Goal: Check status: Check status

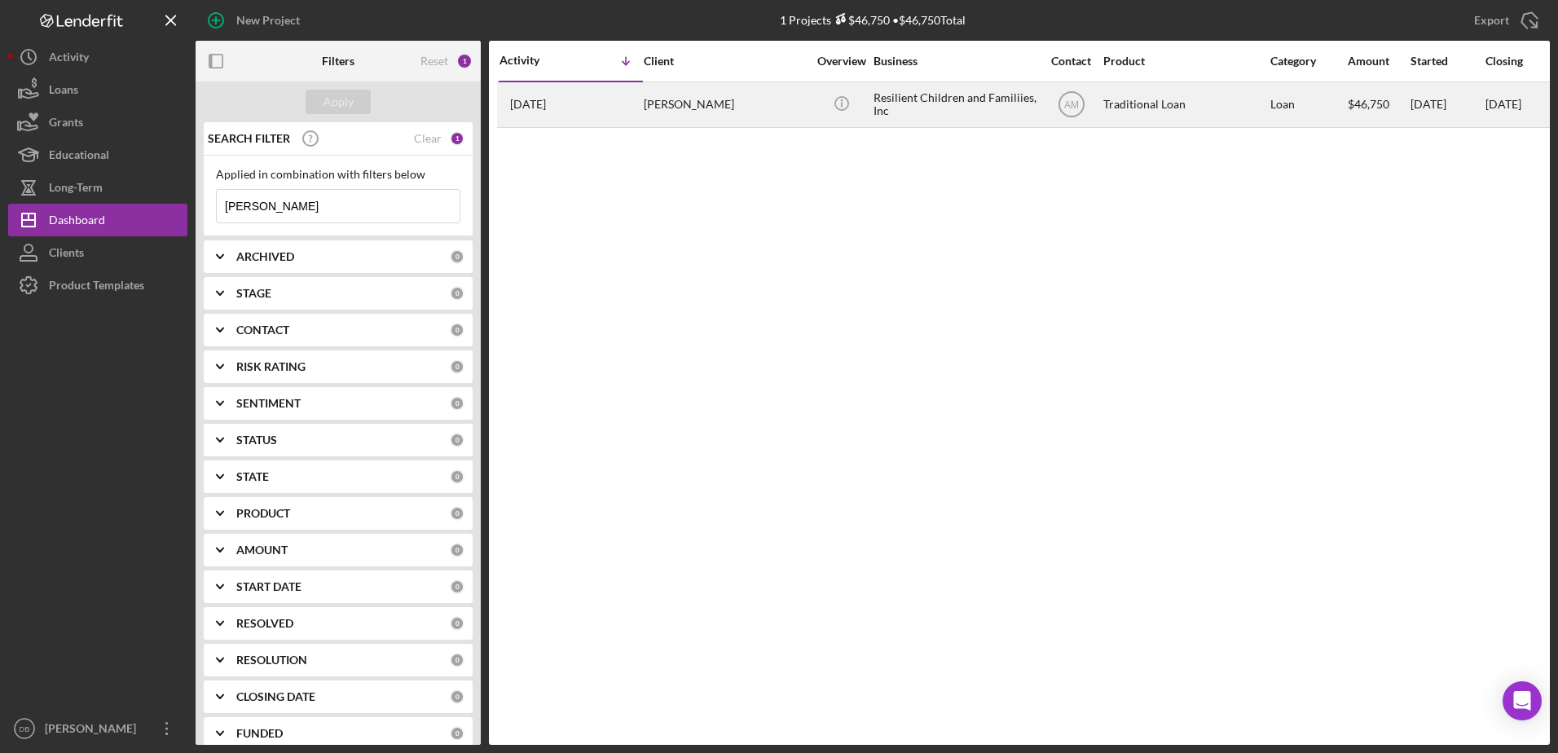
click at [689, 108] on div "[PERSON_NAME]" at bounding box center [725, 104] width 163 height 43
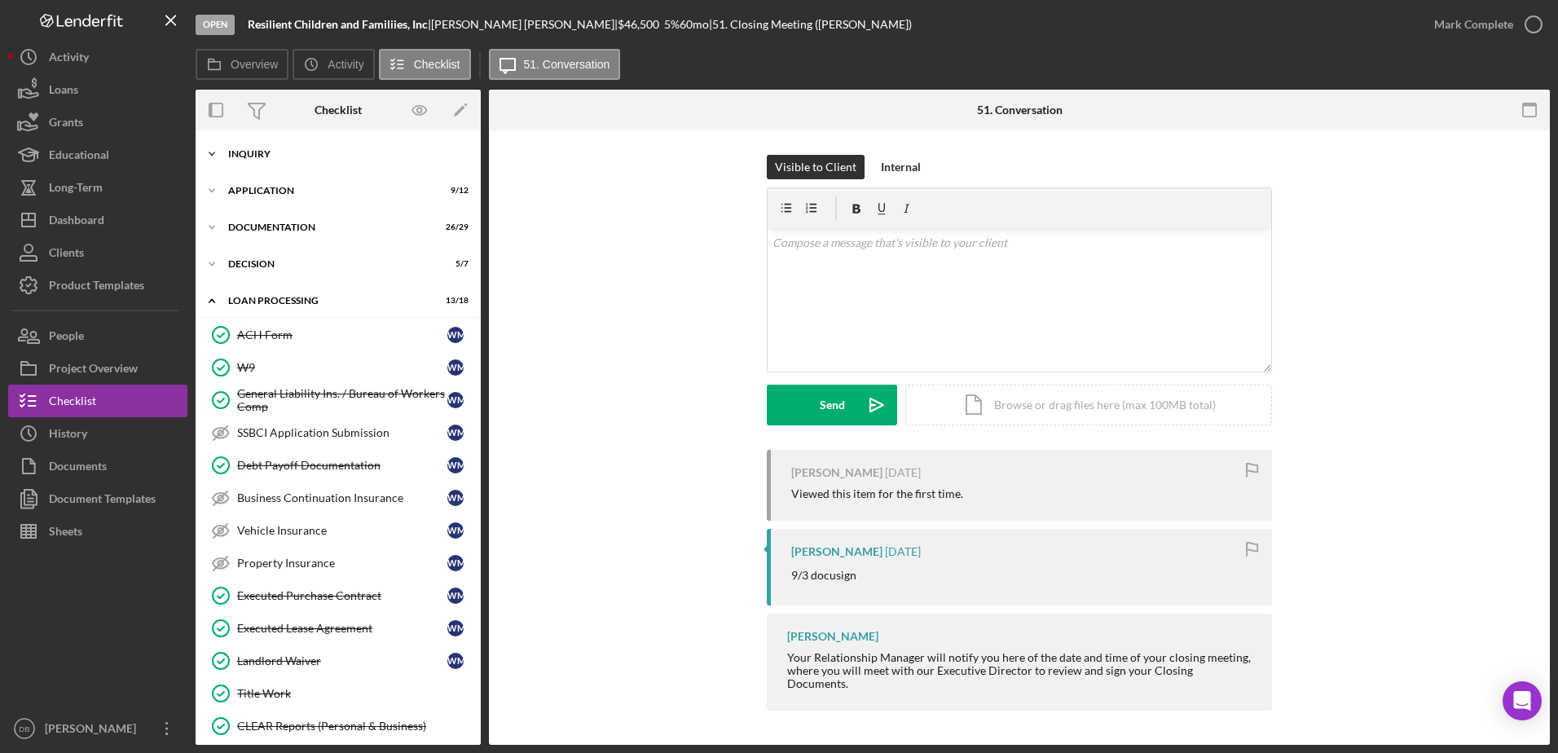
click at [281, 161] on div "Icon/Expander Inquiry 12 / 15" at bounding box center [338, 154] width 285 height 33
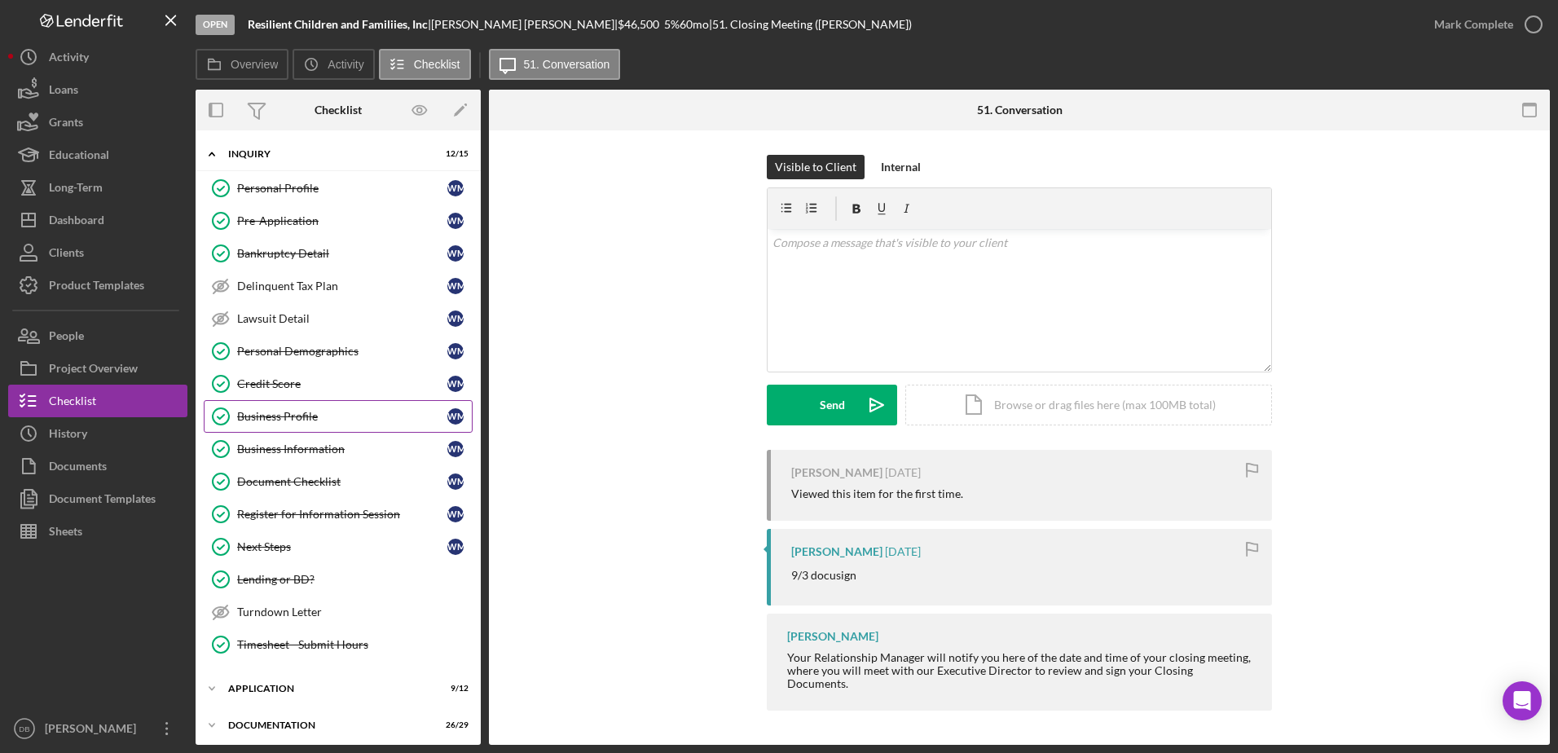
click at [275, 419] on div "Business Profile" at bounding box center [342, 416] width 210 height 13
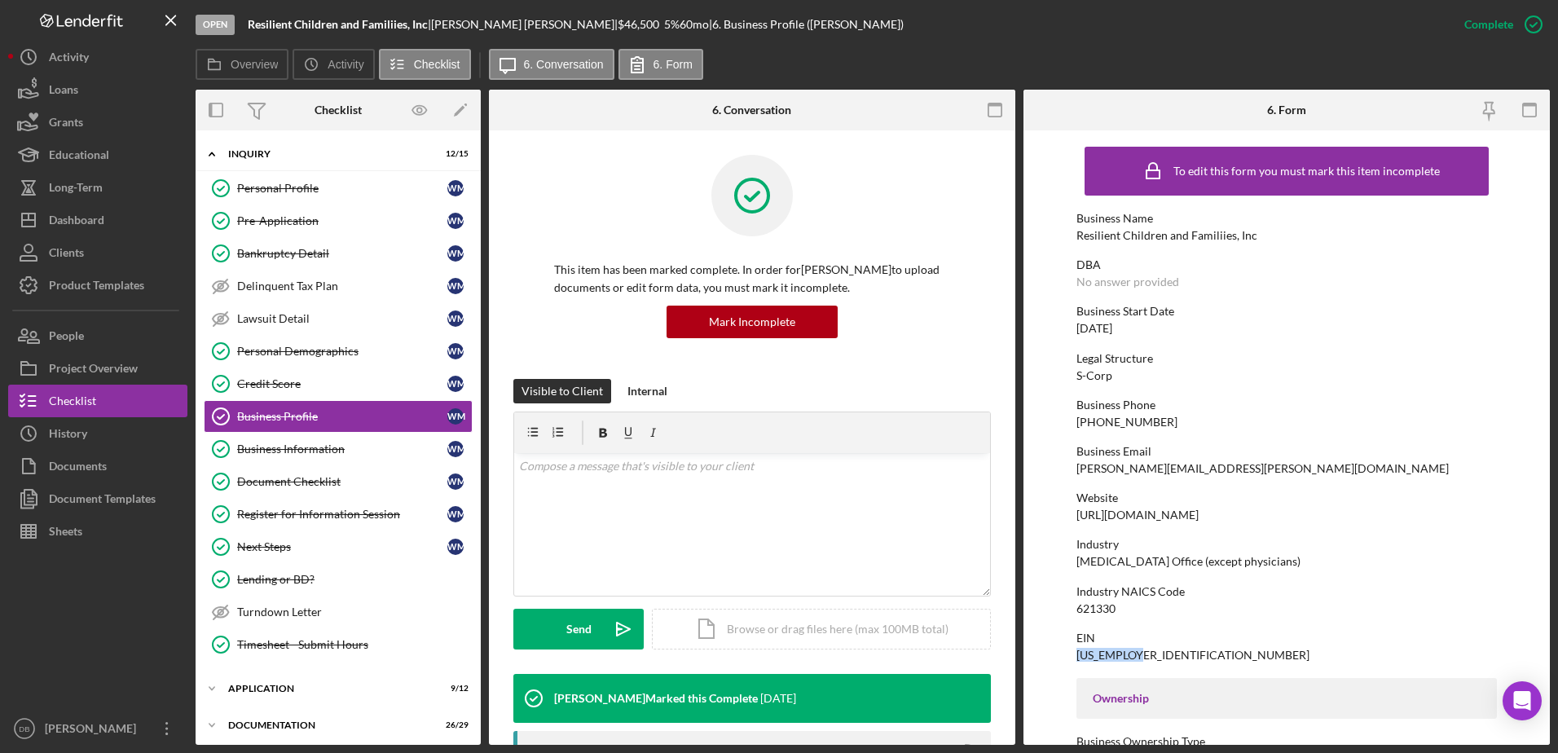
drag, startPoint x: 1149, startPoint y: 652, endPoint x: 1066, endPoint y: 658, distance: 83.3
click at [1066, 658] on form "To edit this form you must mark this item incomplete Business Name Resilient Ch…" at bounding box center [1287, 437] width 526 height 614
copy div "[US_EMPLOYER_IDENTIFICATION_NUMBER]"
click at [86, 227] on div "Dashboard" at bounding box center [76, 222] width 55 height 37
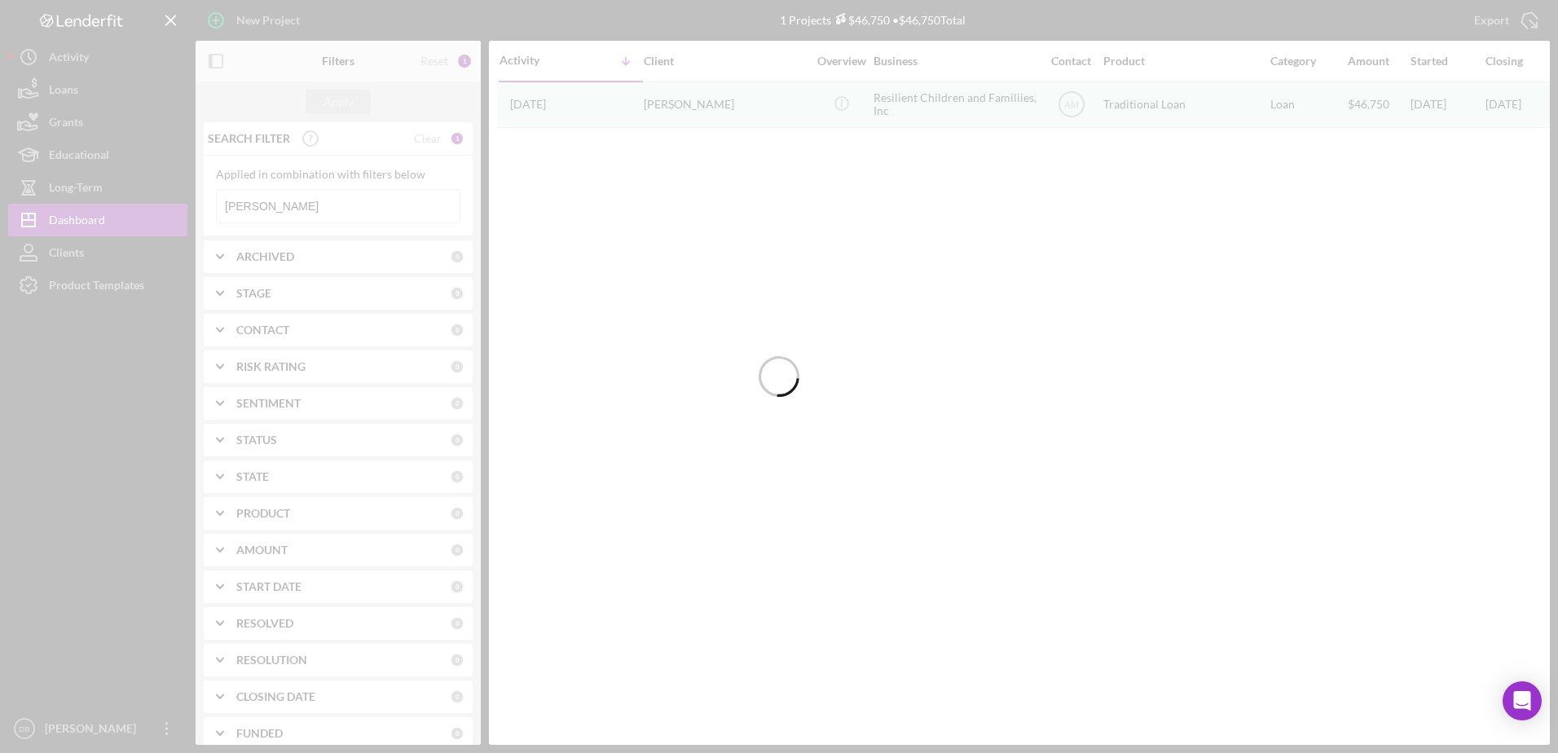
click at [332, 218] on div at bounding box center [779, 376] width 1558 height 753
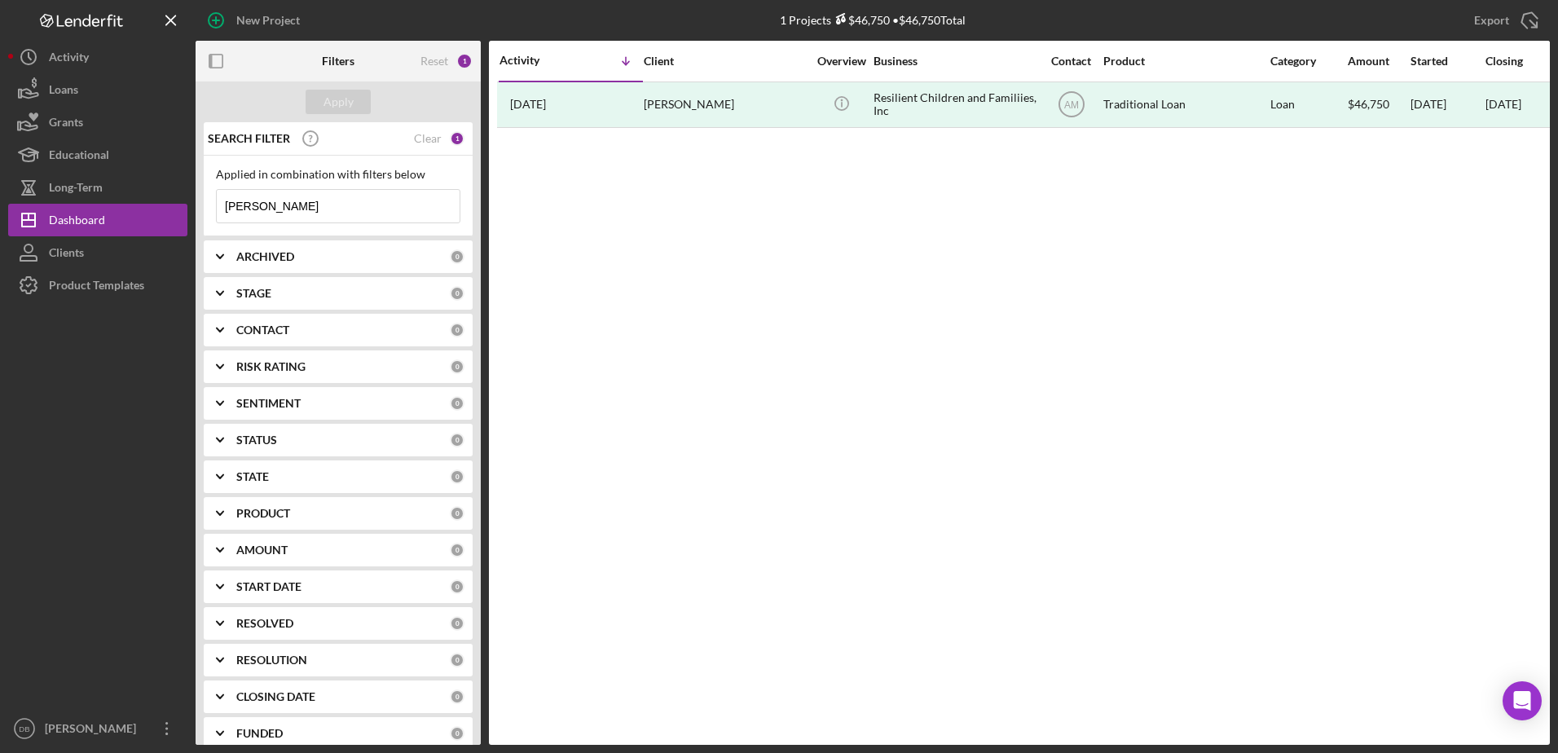
click at [332, 212] on input "[PERSON_NAME]" at bounding box center [338, 206] width 243 height 33
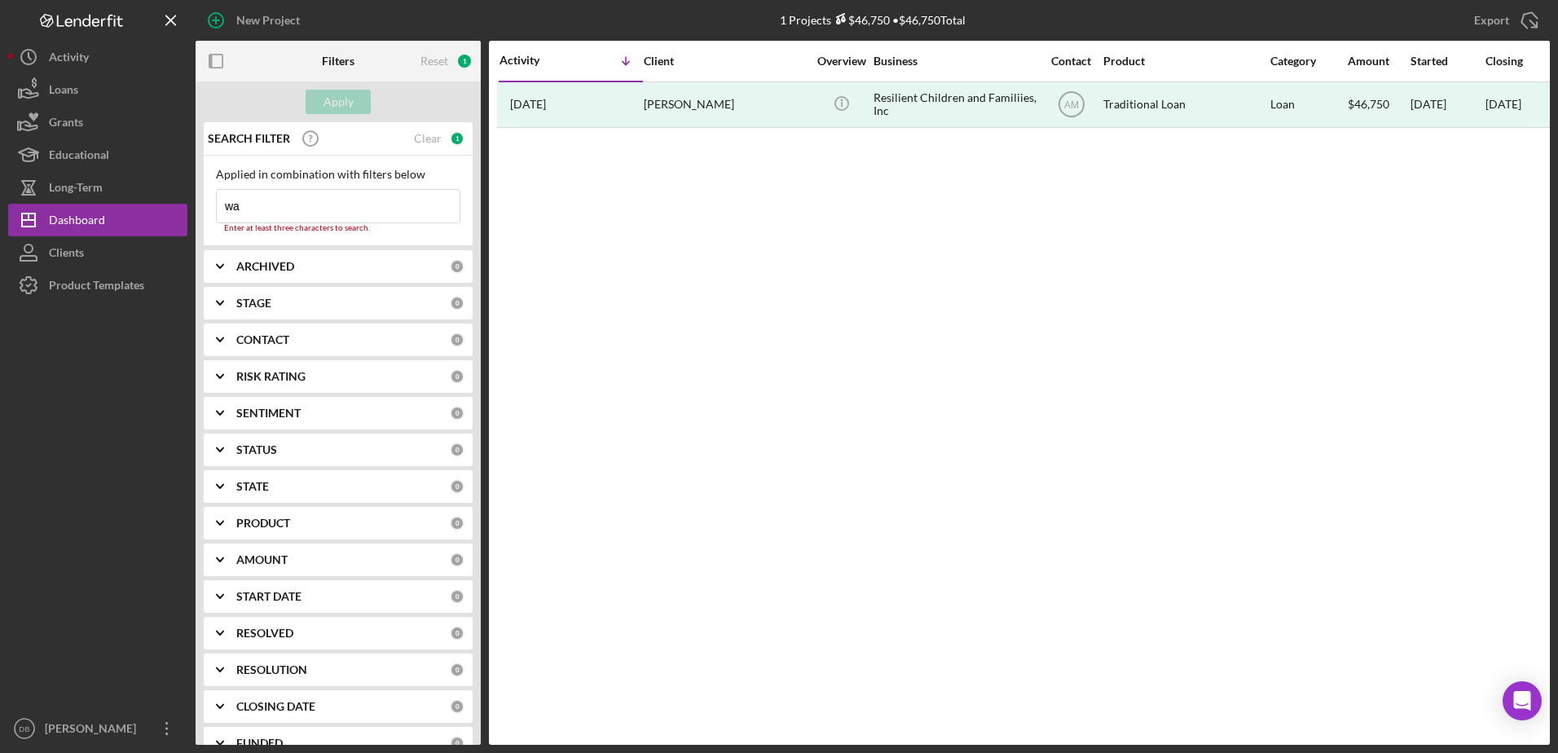
type input "w"
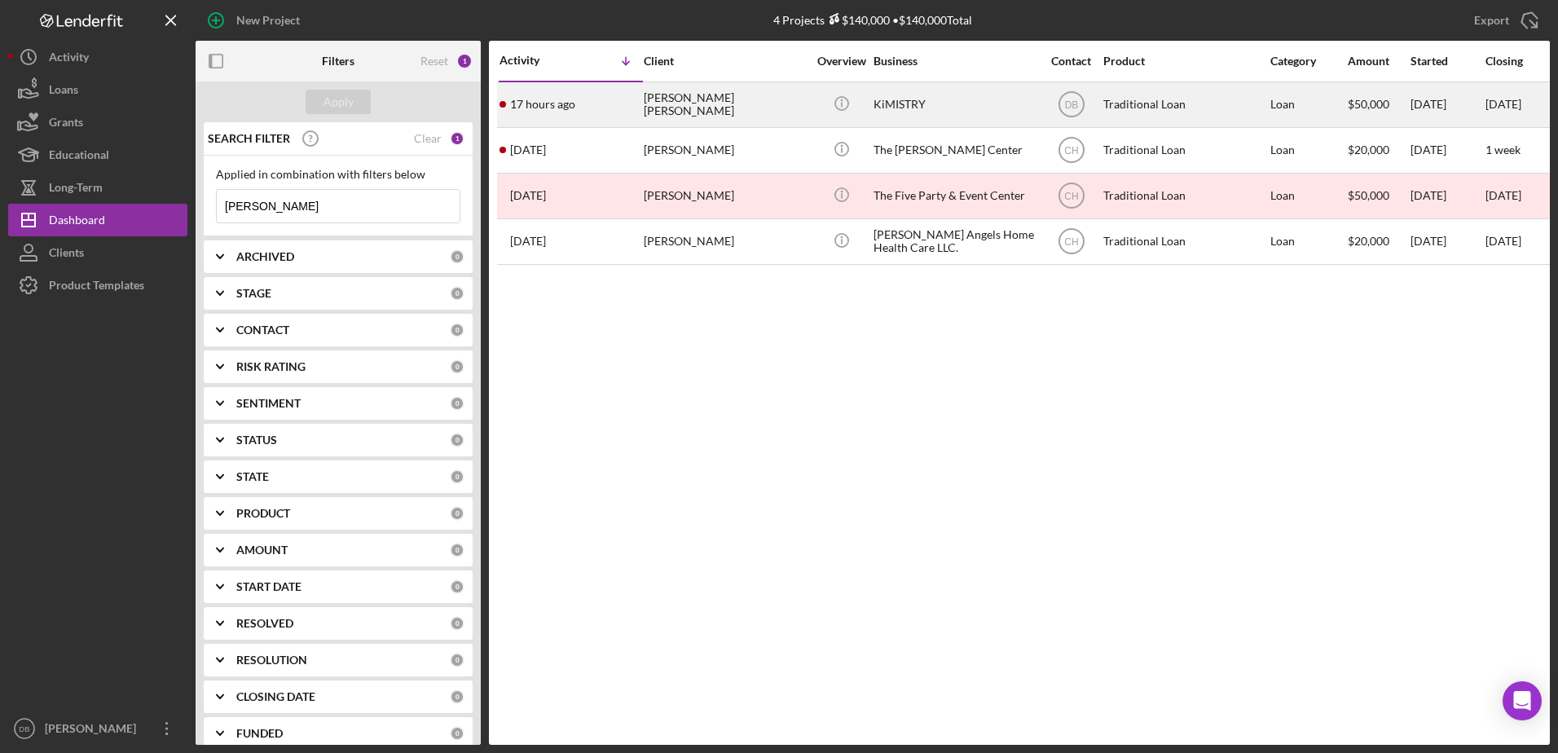
type input "[PERSON_NAME]"
click at [704, 107] on div "[PERSON_NAME] [PERSON_NAME]" at bounding box center [725, 104] width 163 height 43
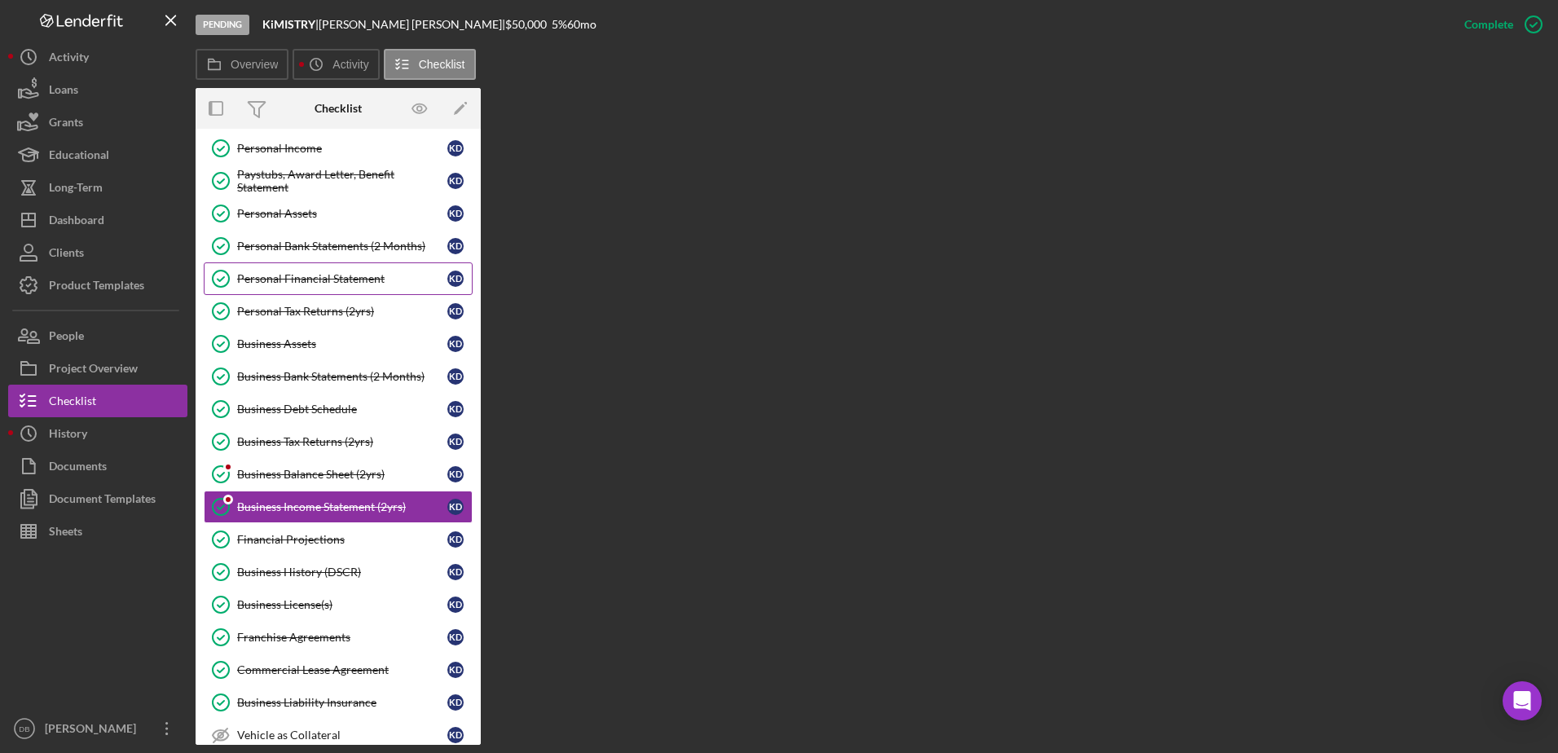
scroll to position [247, 0]
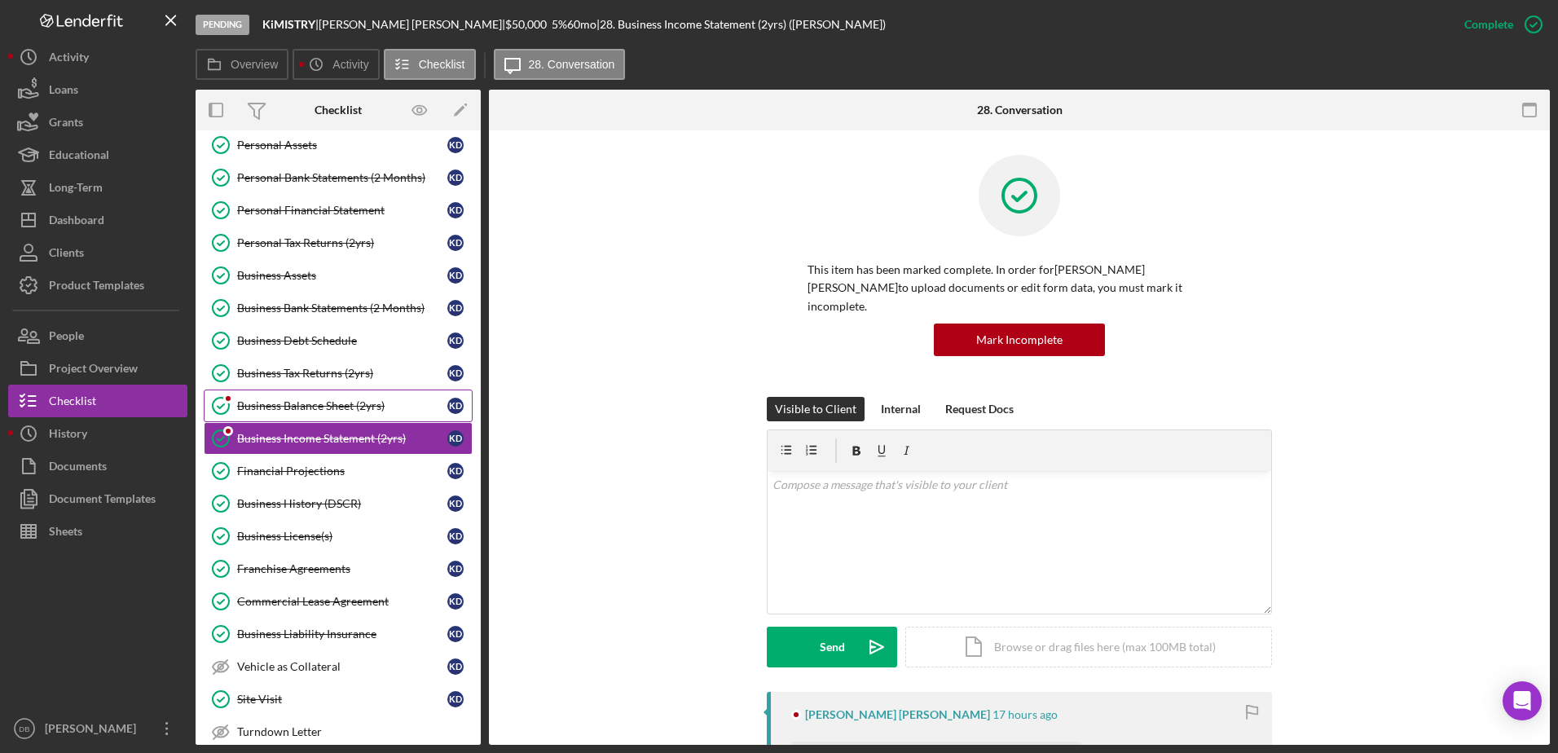
click at [284, 415] on link "Business Balance Sheet (2yrs) Business Balance Sheet (2yrs) K D" at bounding box center [338, 406] width 269 height 33
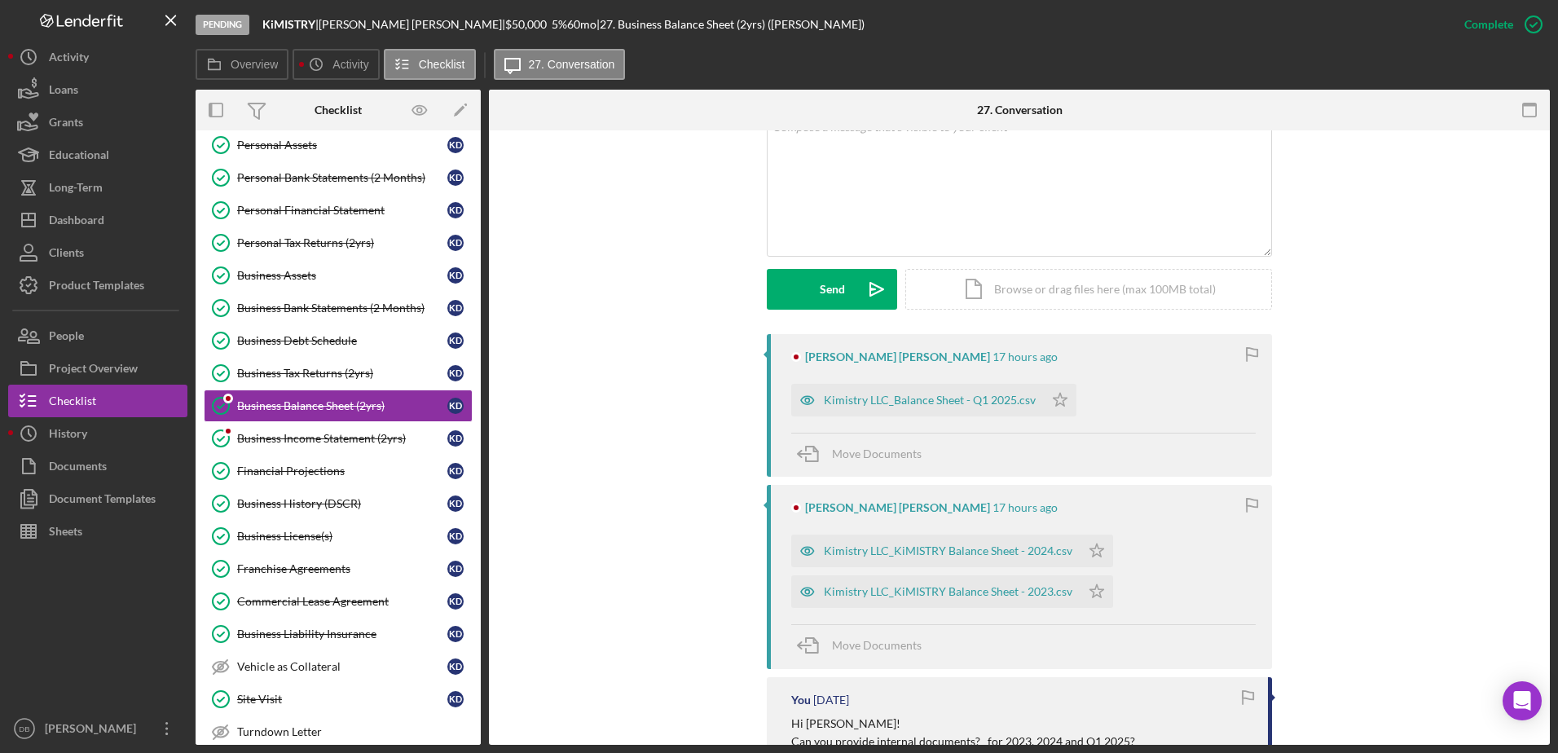
scroll to position [407, 0]
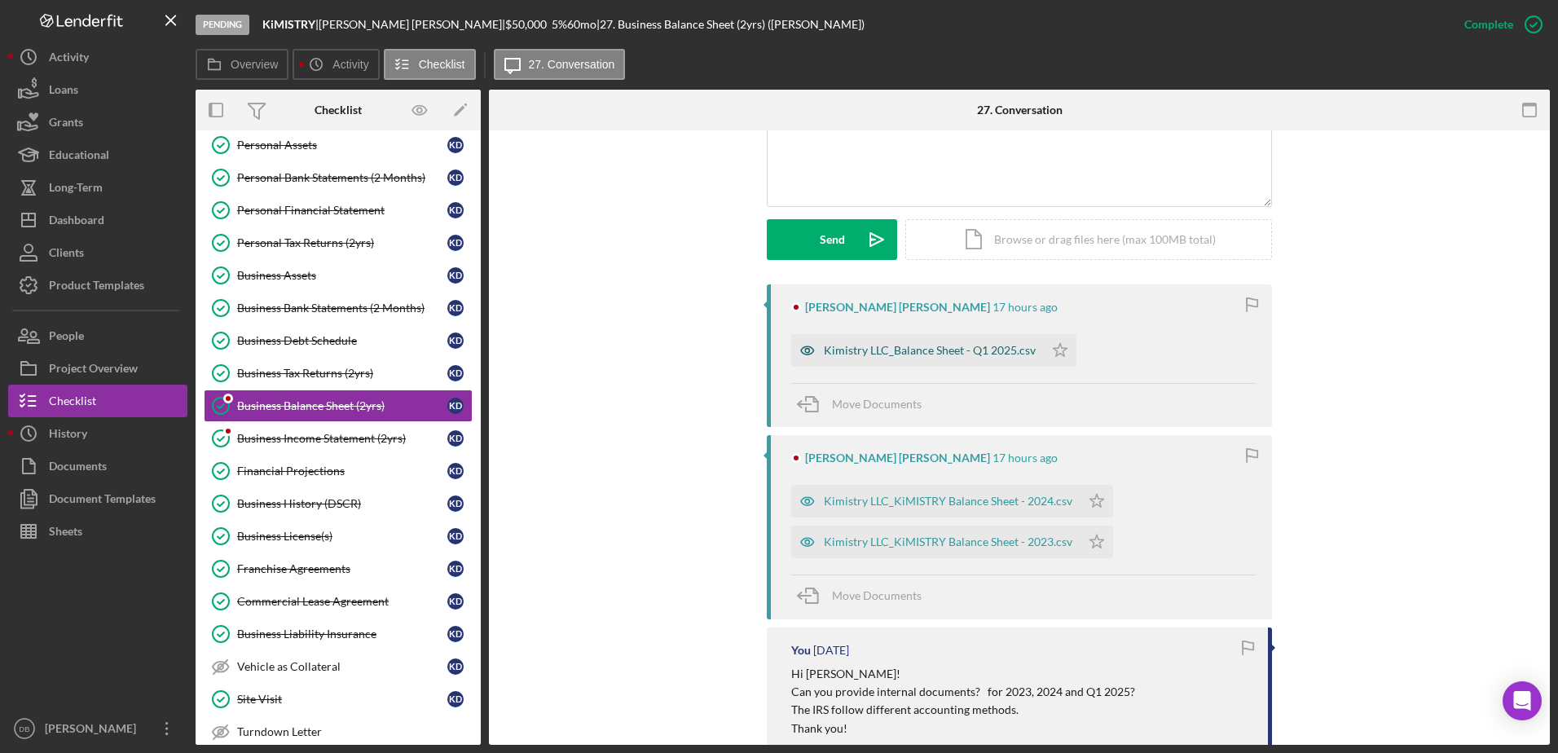
click at [915, 334] on div "Kimistry LLC_Balance Sheet - Q1 2025.csv" at bounding box center [917, 350] width 253 height 33
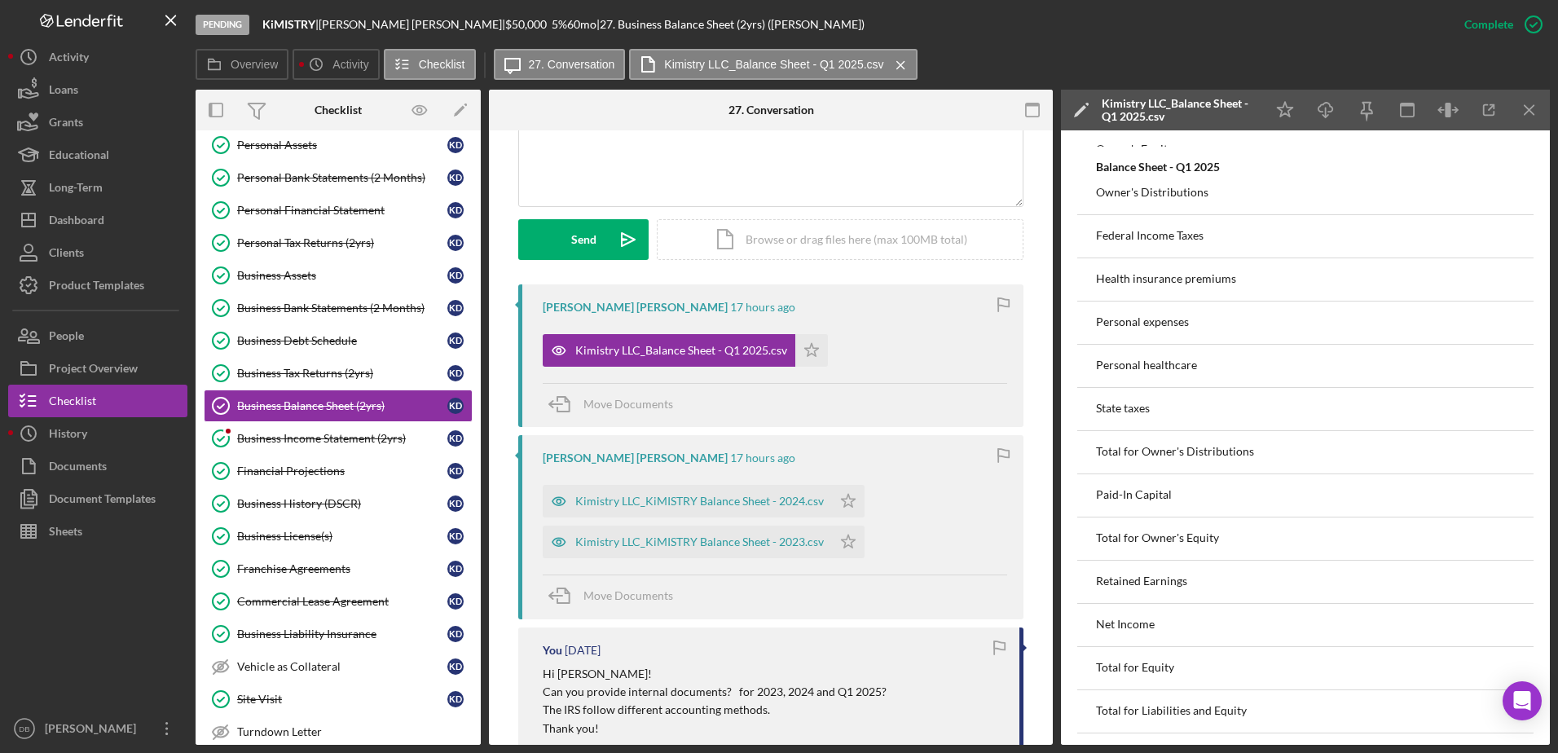
scroll to position [1385, 0]
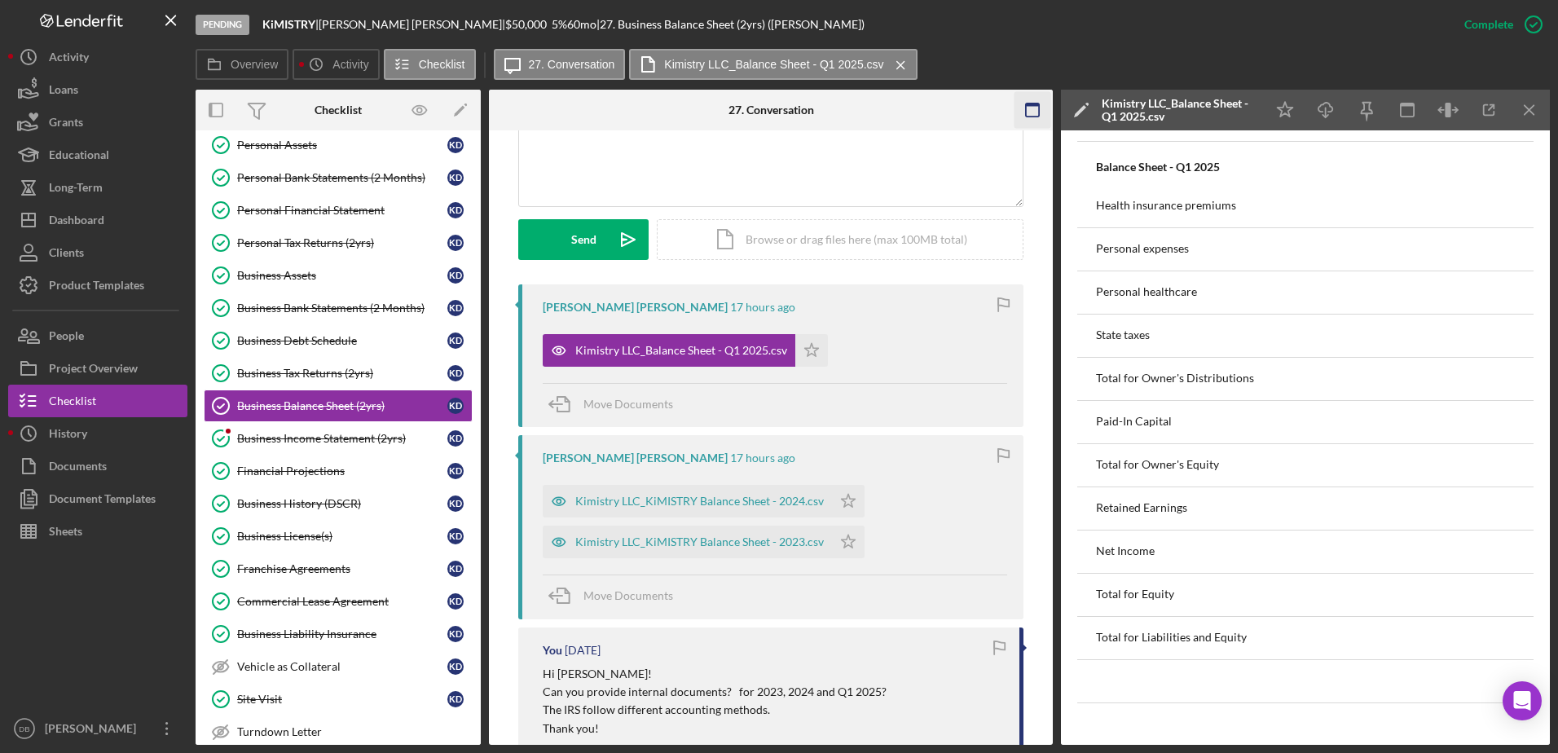
click at [1034, 109] on icon "button" at bounding box center [1033, 110] width 37 height 37
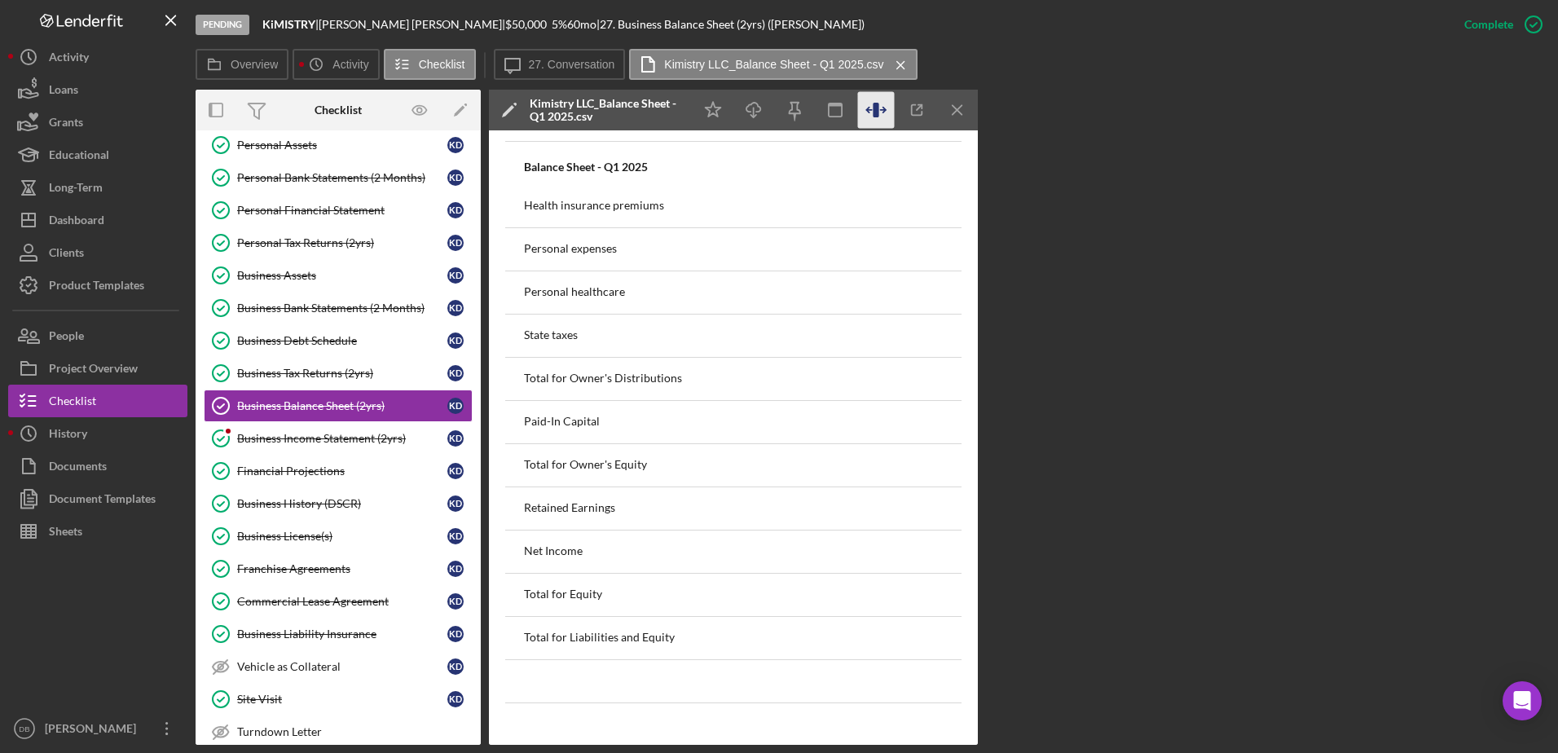
click at [879, 96] on icon "button" at bounding box center [876, 110] width 37 height 37
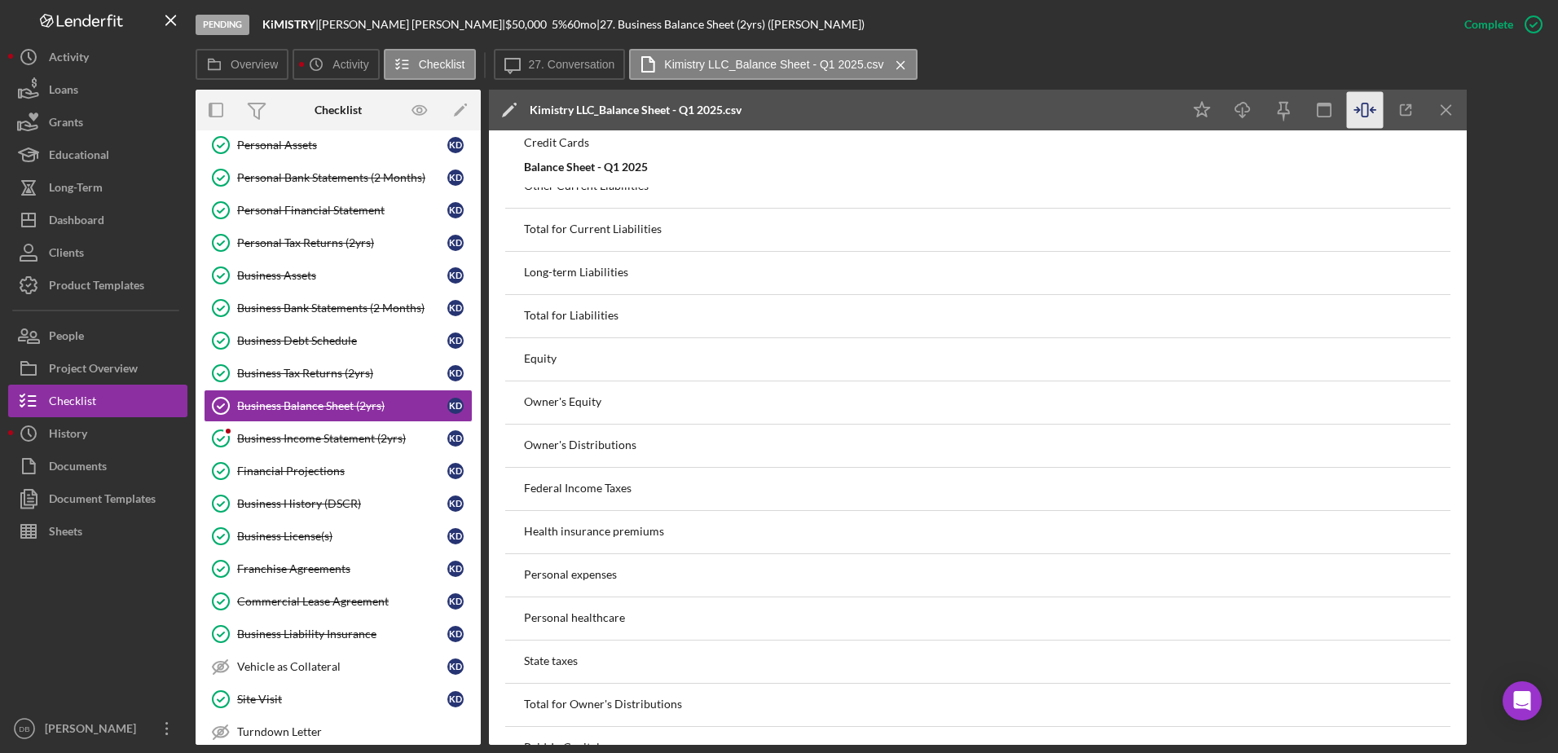
scroll to position [1533, 0]
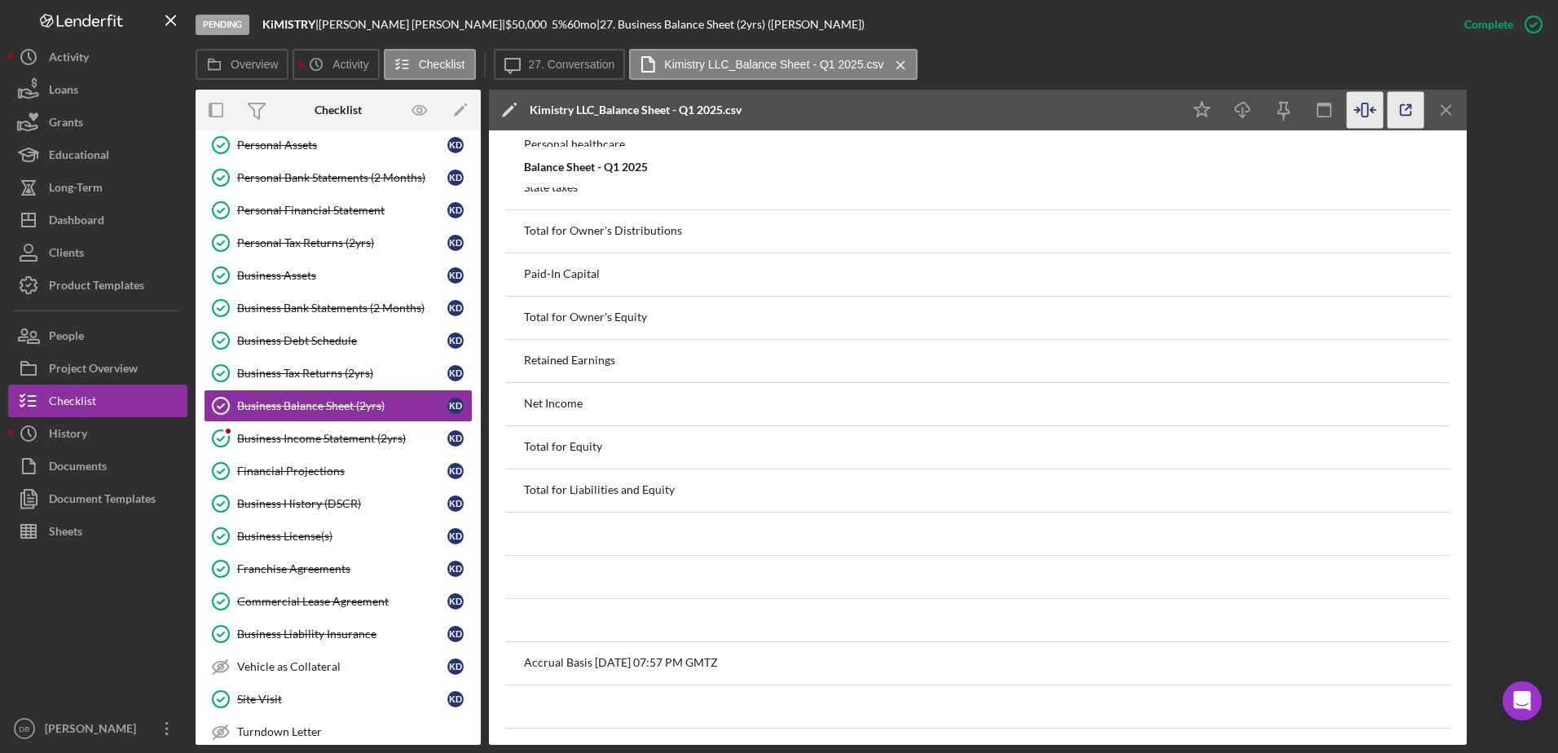
click at [1408, 108] on line "button" at bounding box center [1408, 107] width 5 height 5
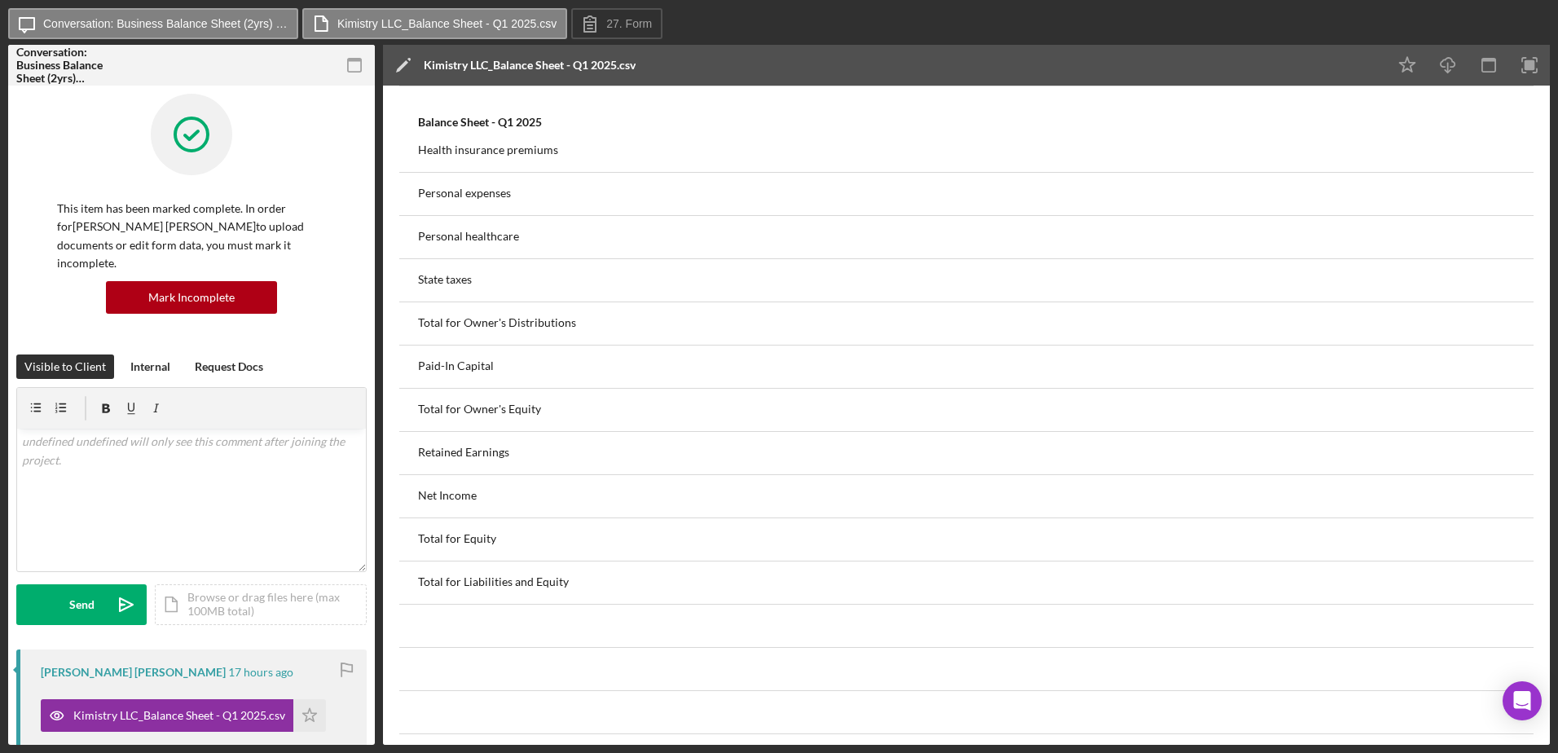
scroll to position [1488, 0]
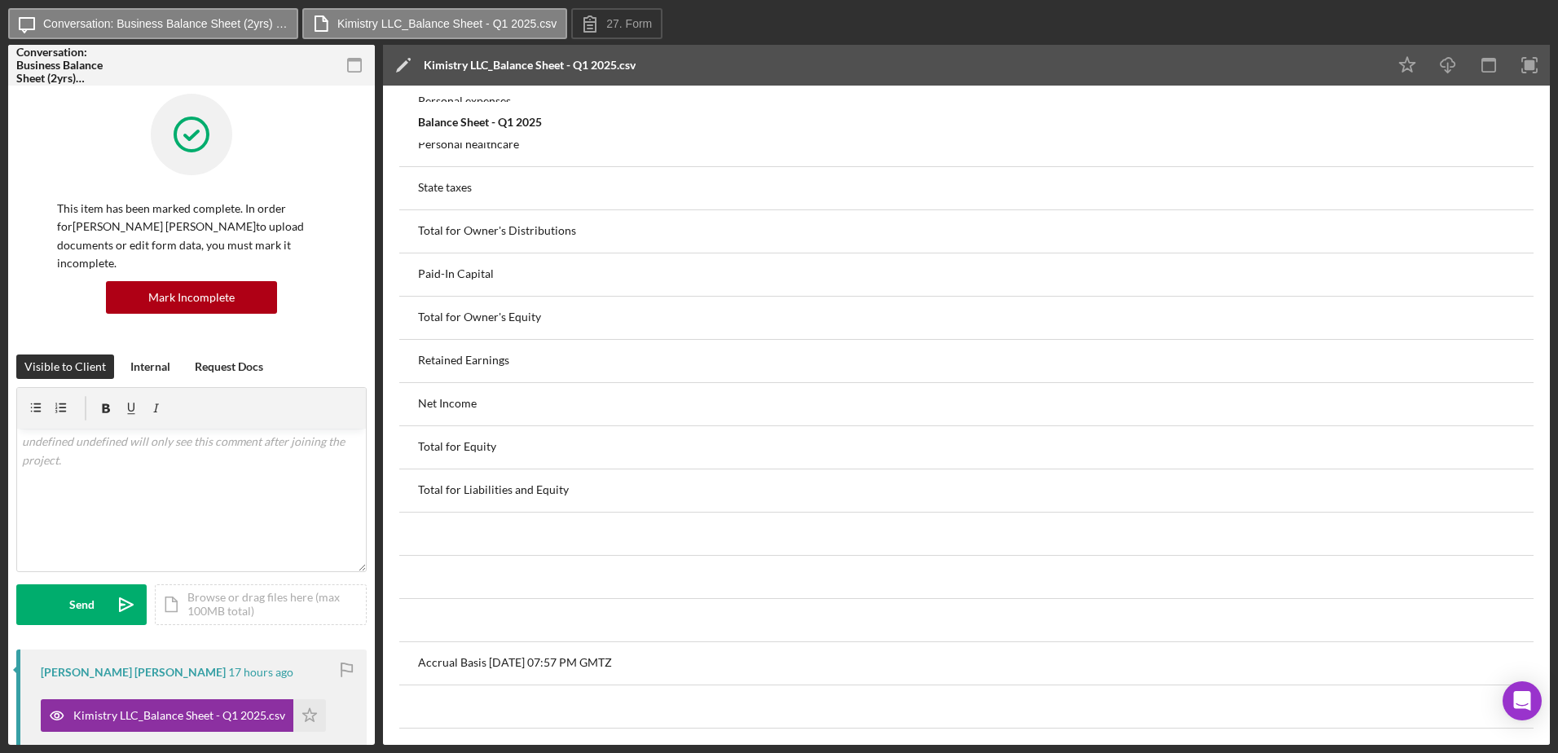
drag, startPoint x: 1198, startPoint y: 297, endPoint x: 888, endPoint y: 249, distance: 313.4
click at [916, 379] on div "Retained Earnings" at bounding box center [966, 361] width 1097 height 41
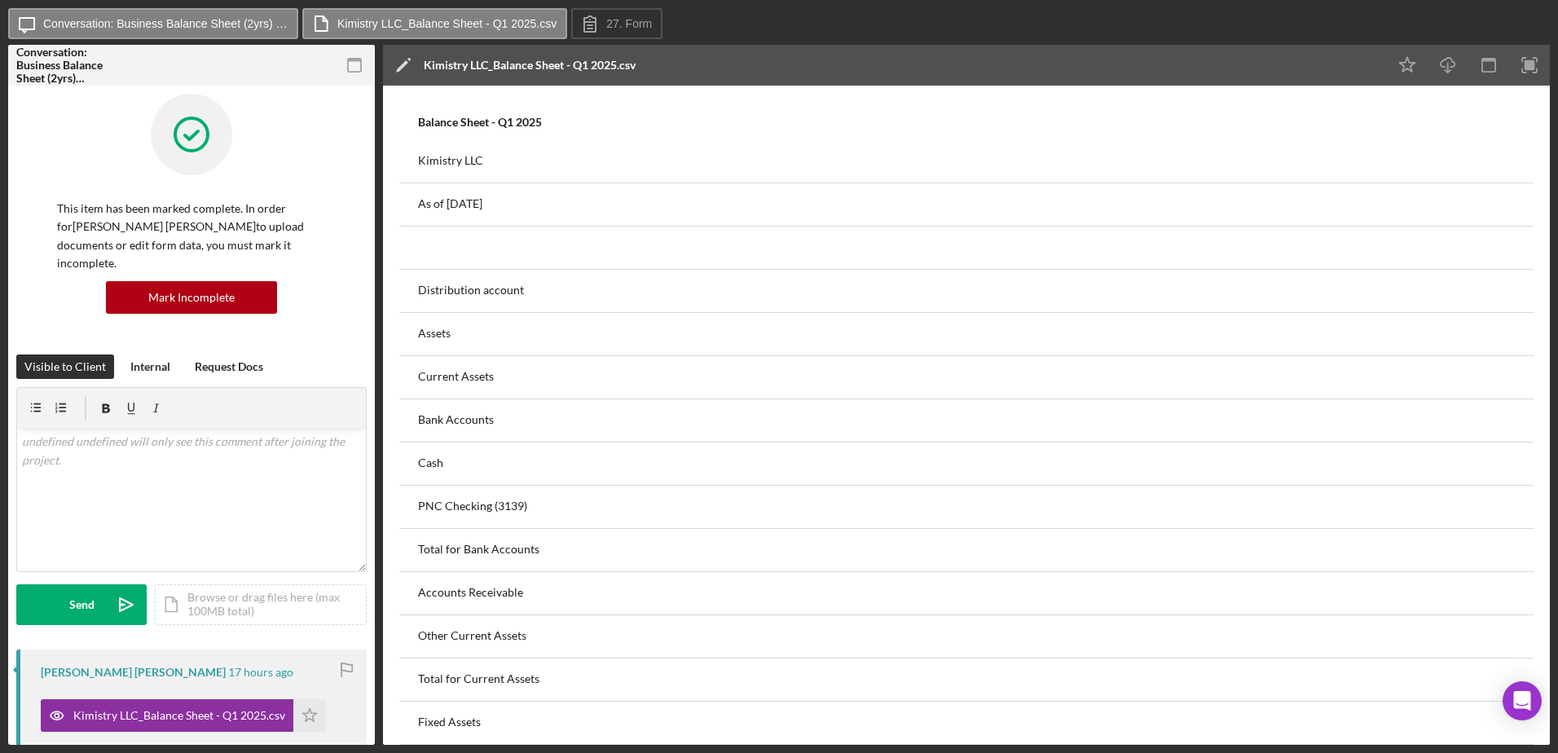
scroll to position [0, 0]
drag, startPoint x: 1128, startPoint y: 333, endPoint x: 954, endPoint y: 308, distance: 175.4
